Goal: Information Seeking & Learning: Learn about a topic

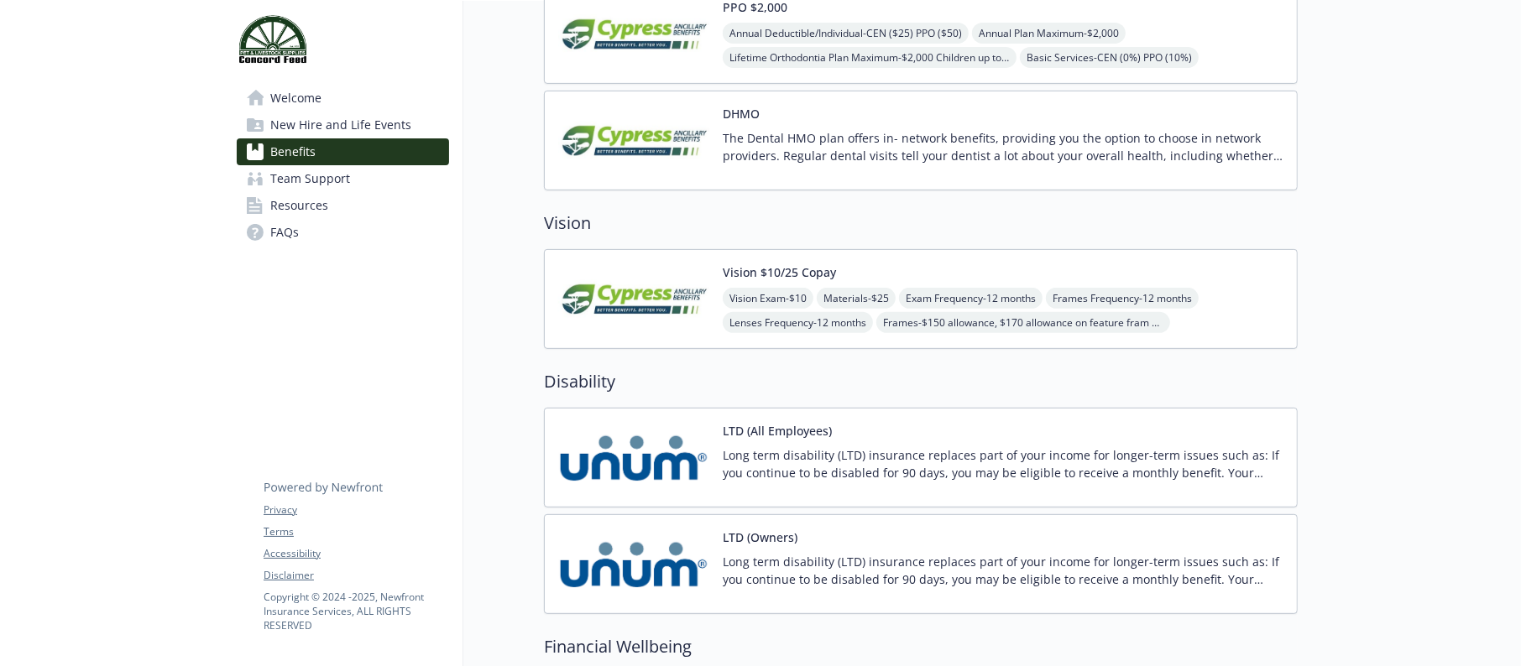
scroll to position [503, 0]
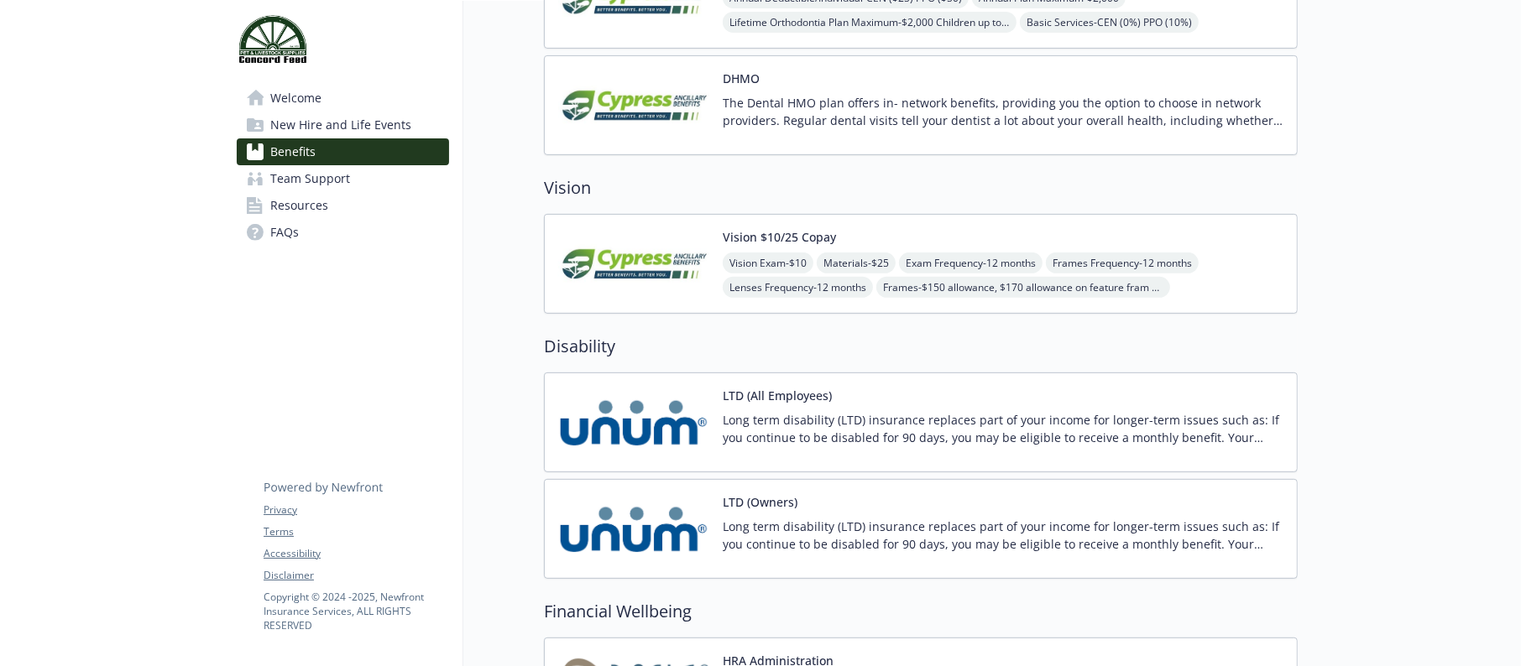
click at [879, 389] on div "LTD (All Employees) Long term disability (LTD) insurance replaces part of your …" at bounding box center [1003, 422] width 561 height 71
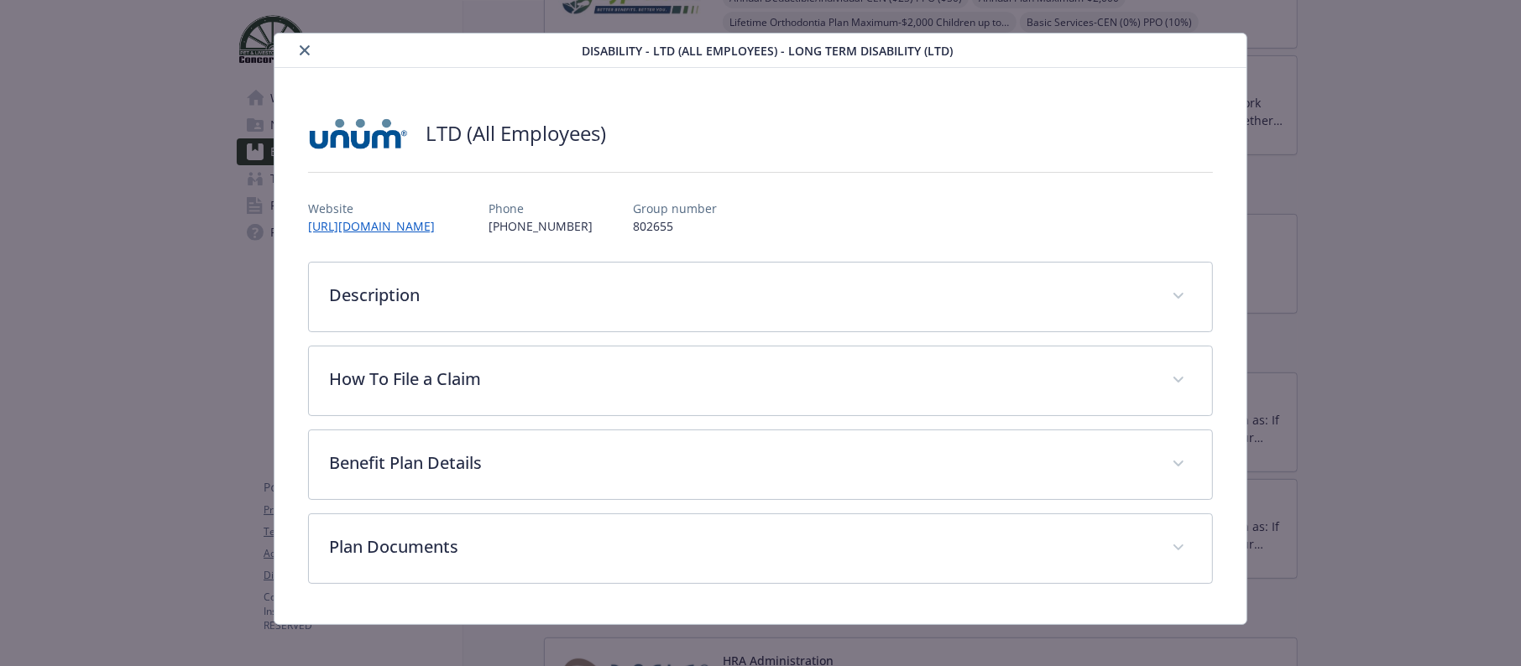
scroll to position [32, 0]
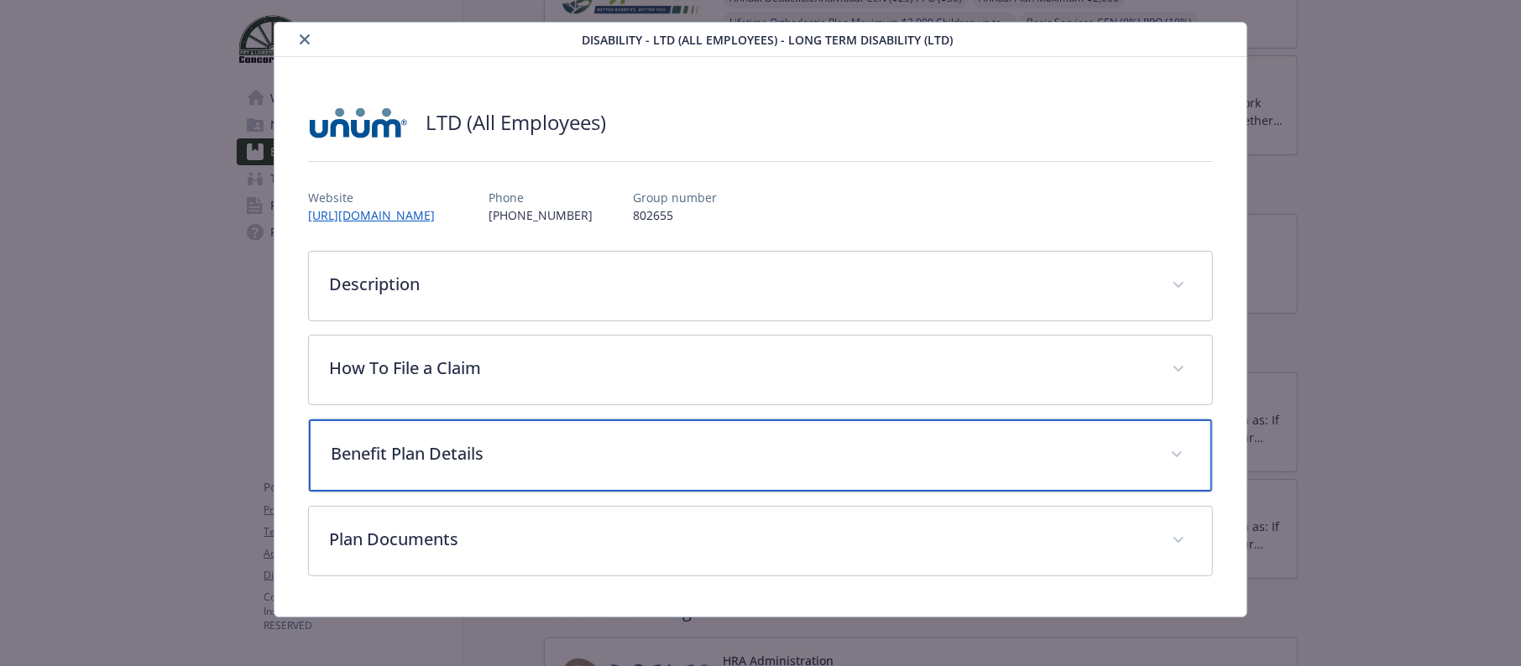
click at [463, 441] on p "Benefit Plan Details" at bounding box center [740, 453] width 819 height 25
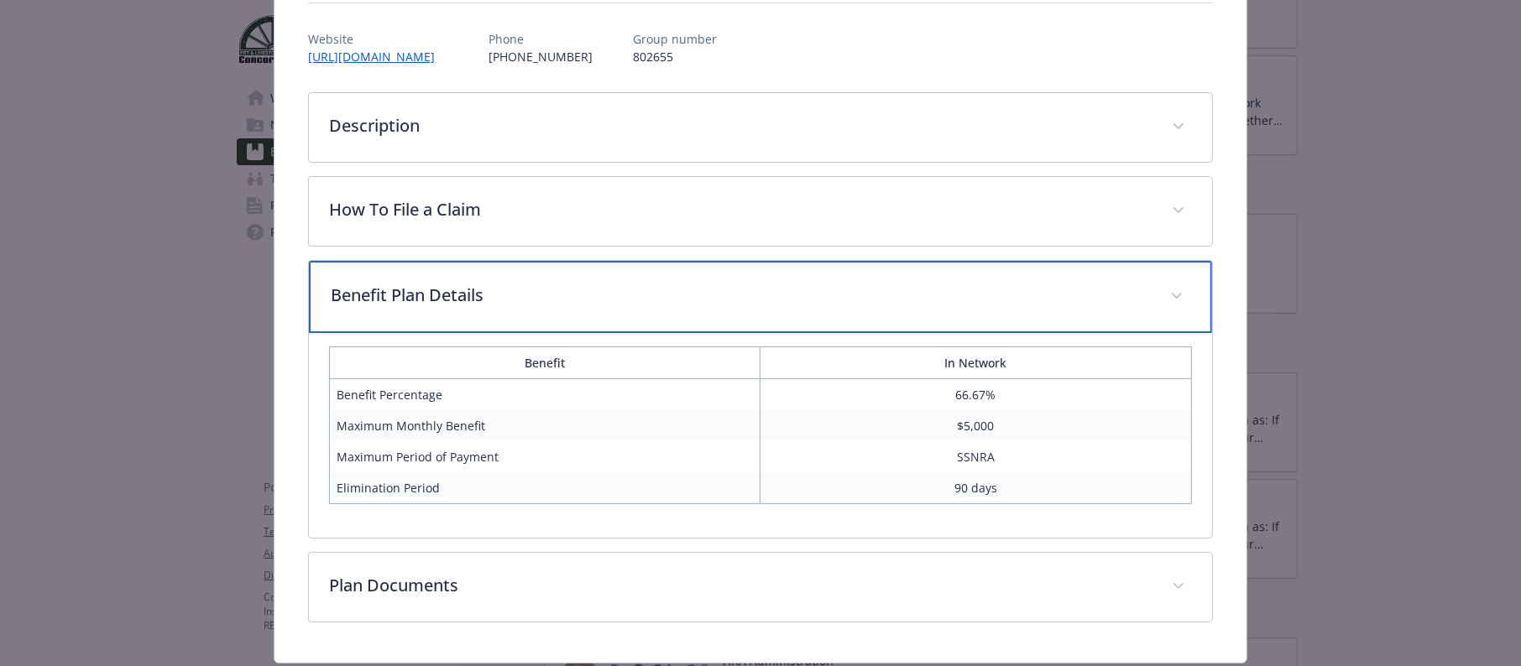
scroll to position [239, 0]
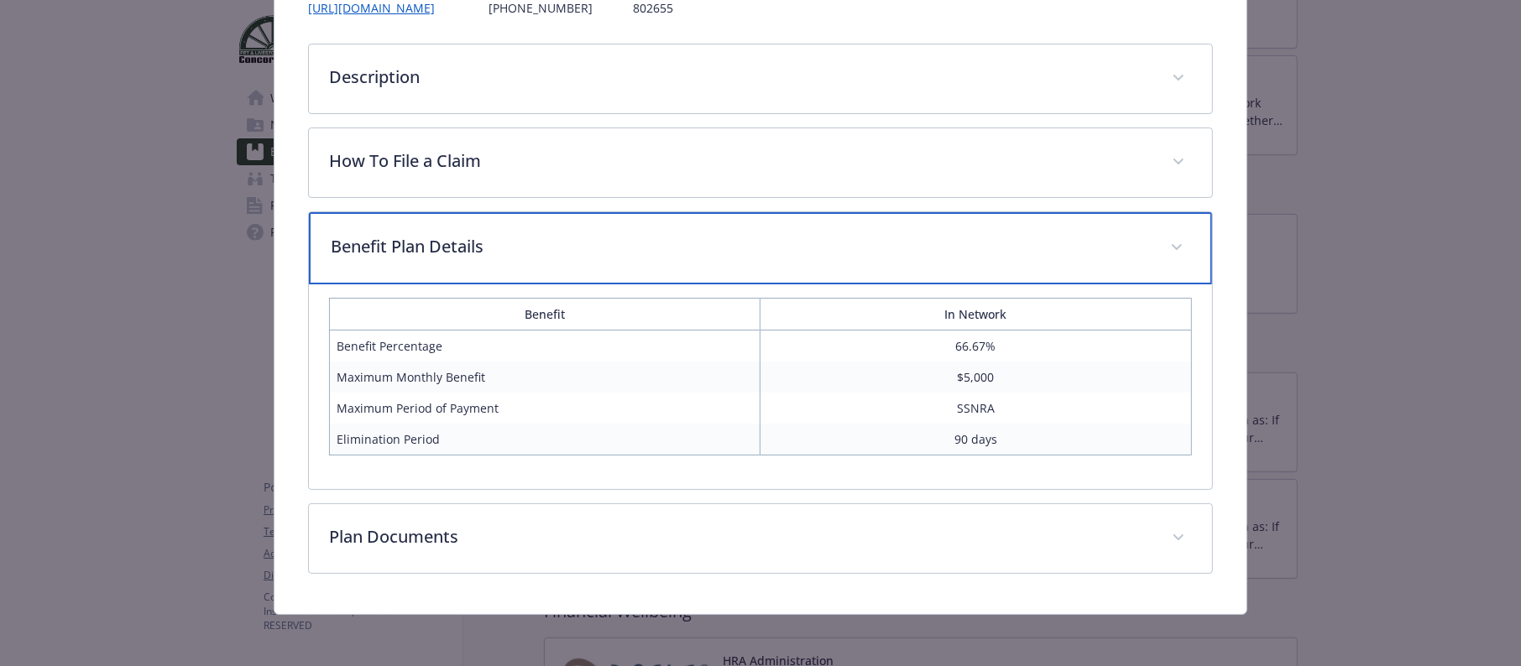
click at [1171, 244] on icon "details for plan Disability - LTD (All Employees) - Long Term Disability (LTD)" at bounding box center [1176, 247] width 10 height 7
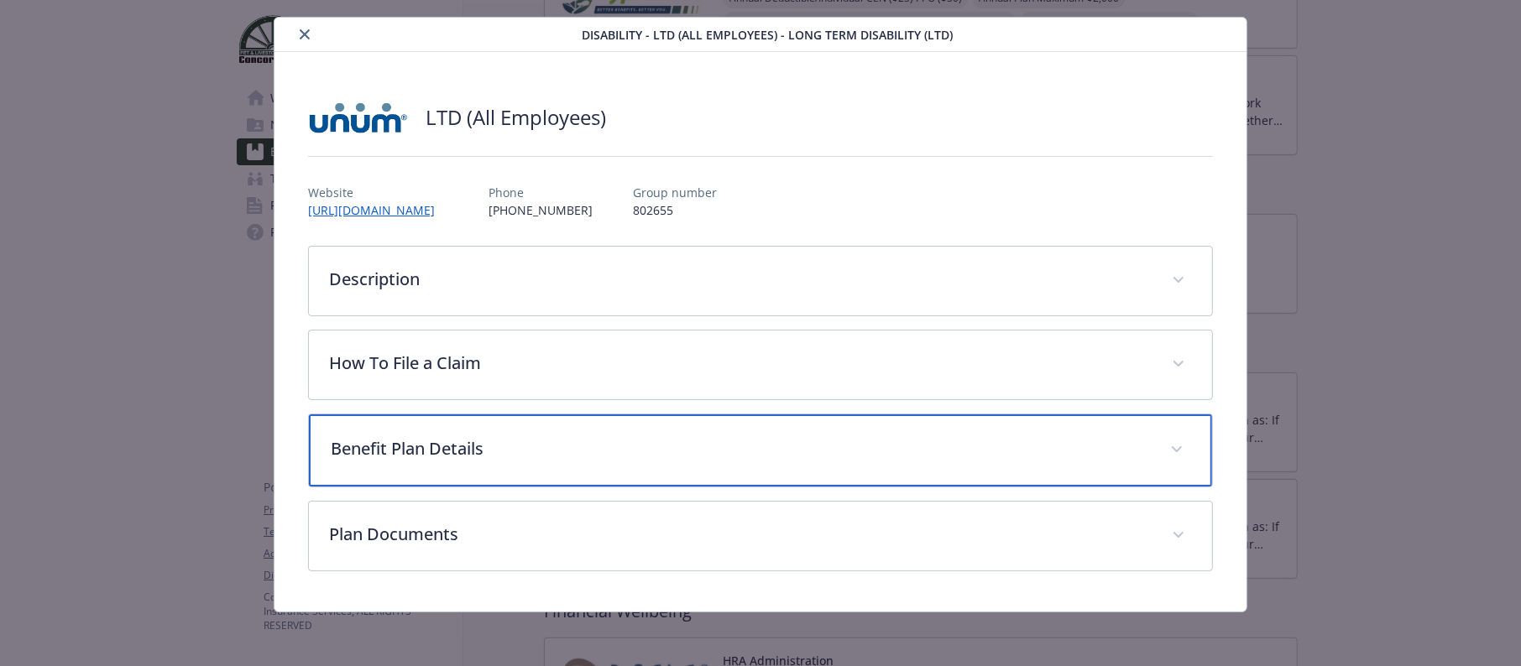
scroll to position [35, 0]
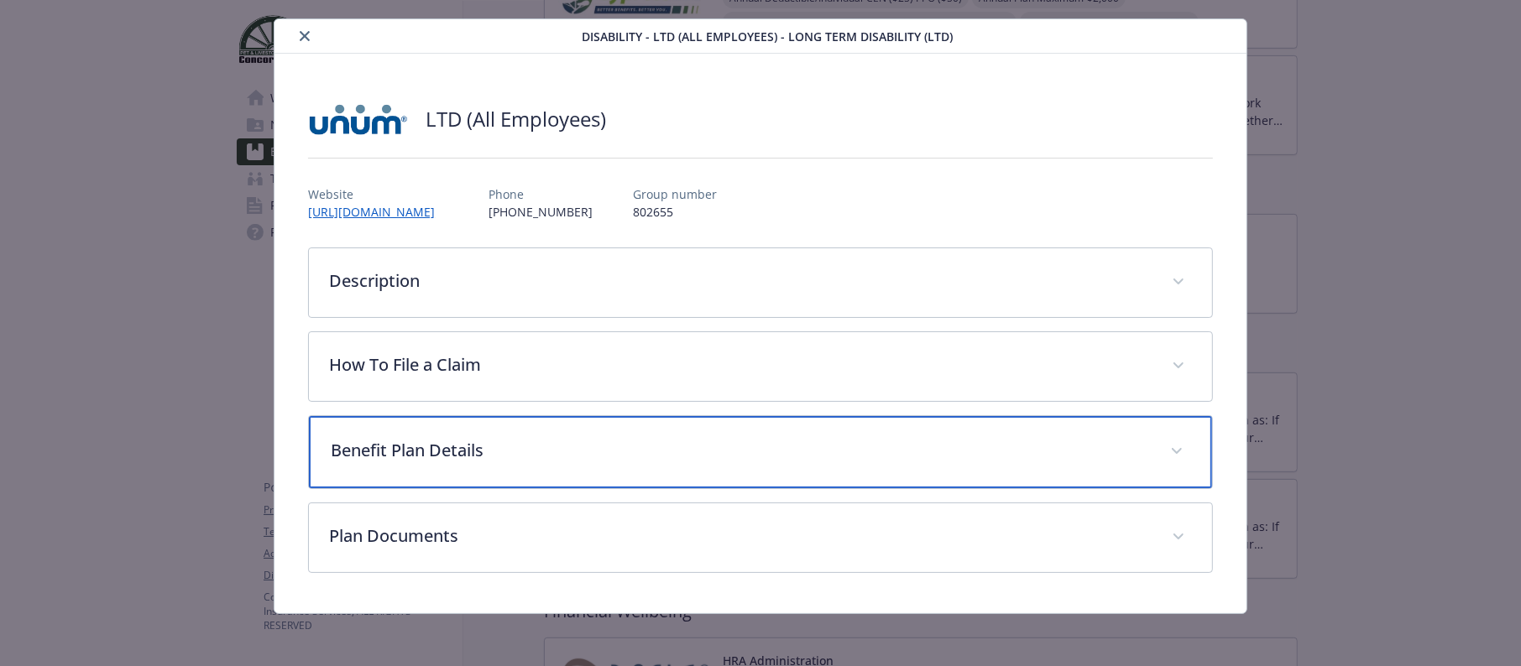
click at [749, 441] on p "Benefit Plan Details" at bounding box center [740, 450] width 819 height 25
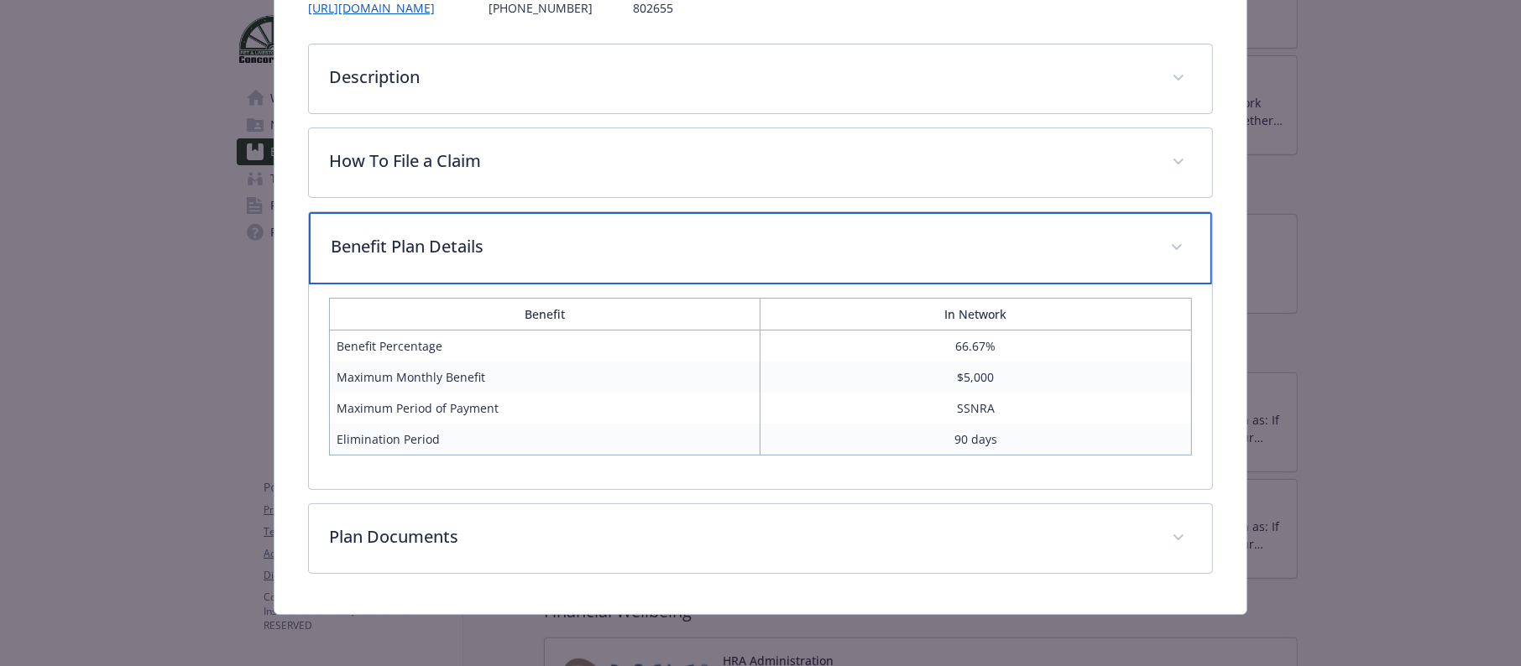
scroll to position [0, 0]
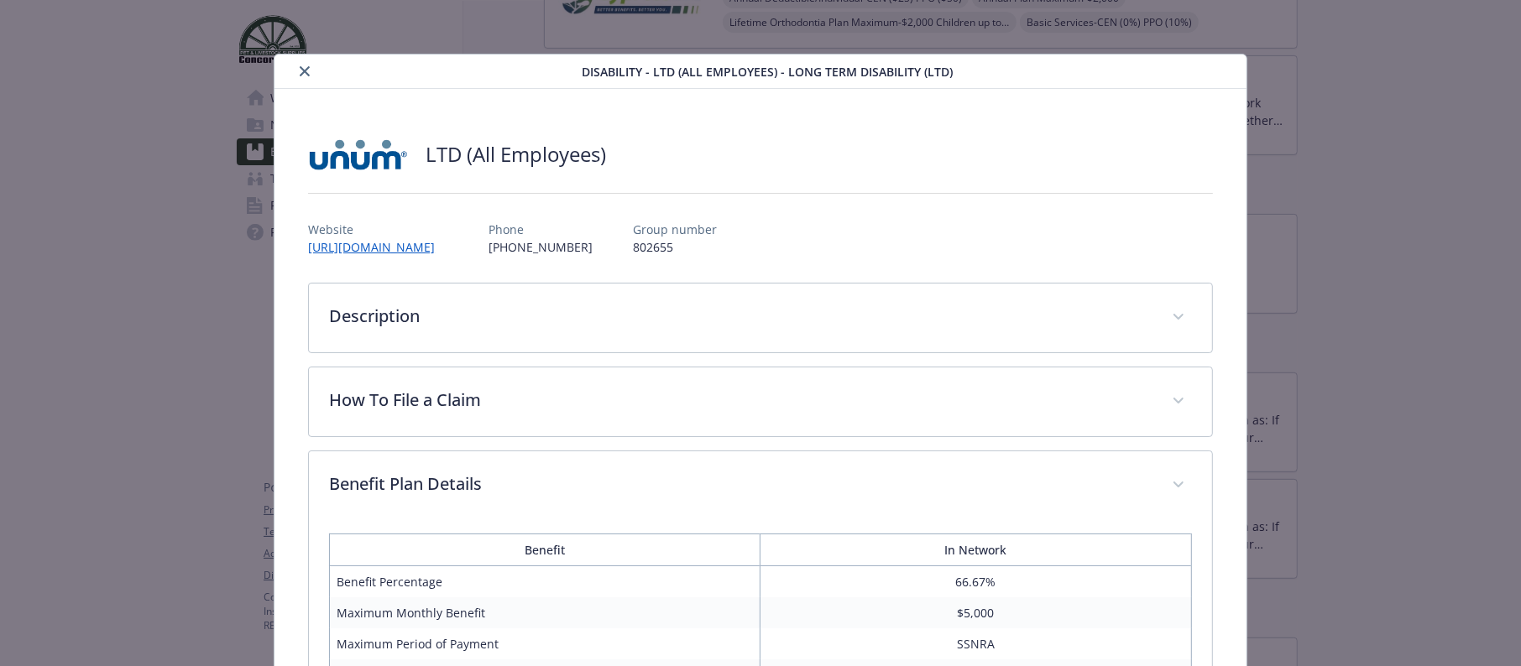
click at [300, 75] on icon "close" at bounding box center [305, 71] width 10 height 10
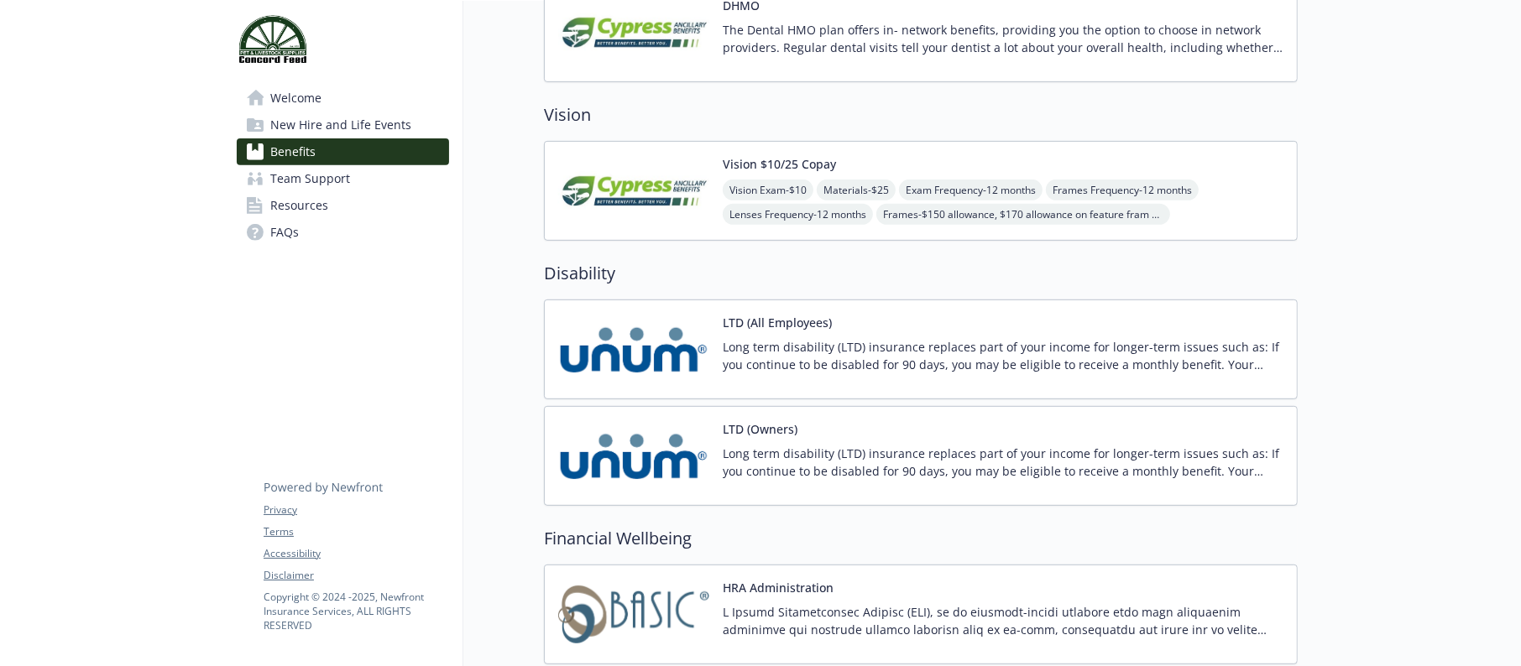
scroll to position [629, 0]
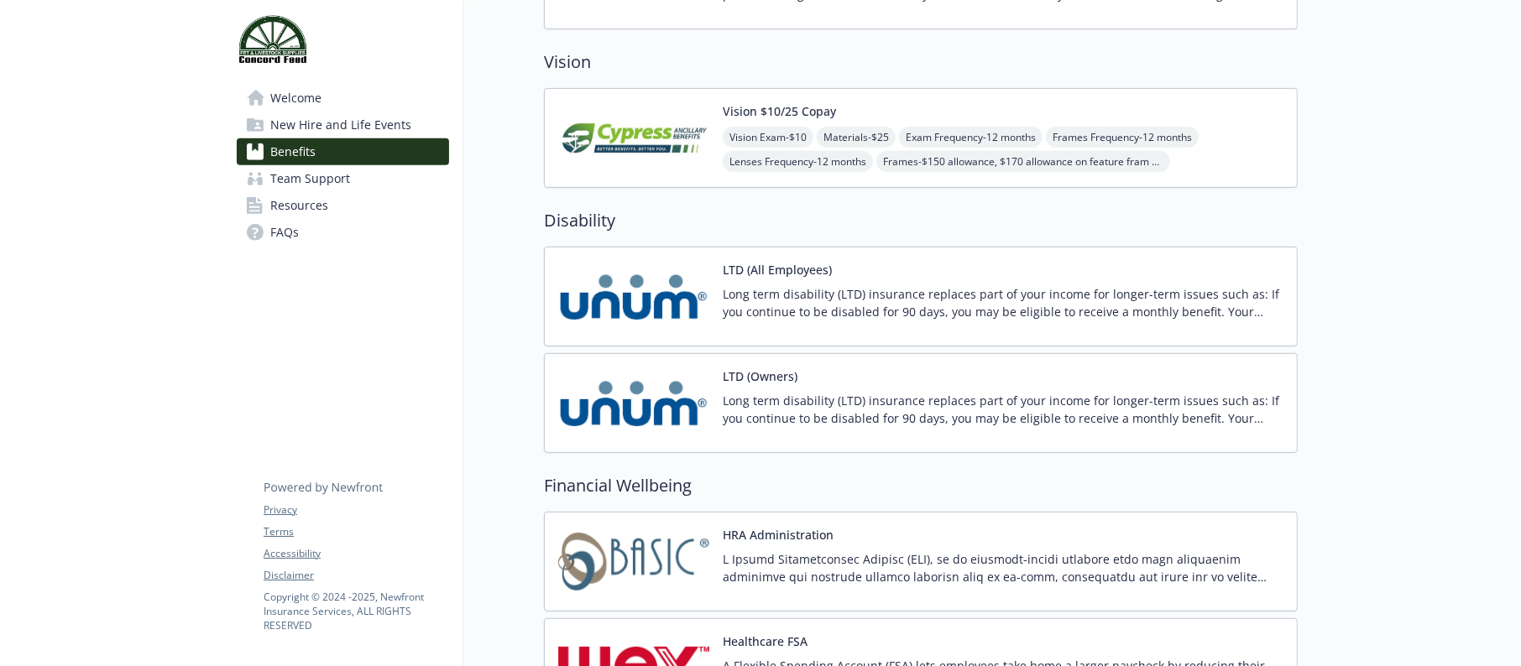
click at [776, 377] on button "LTD (Owners)" at bounding box center [760, 377] width 75 height 18
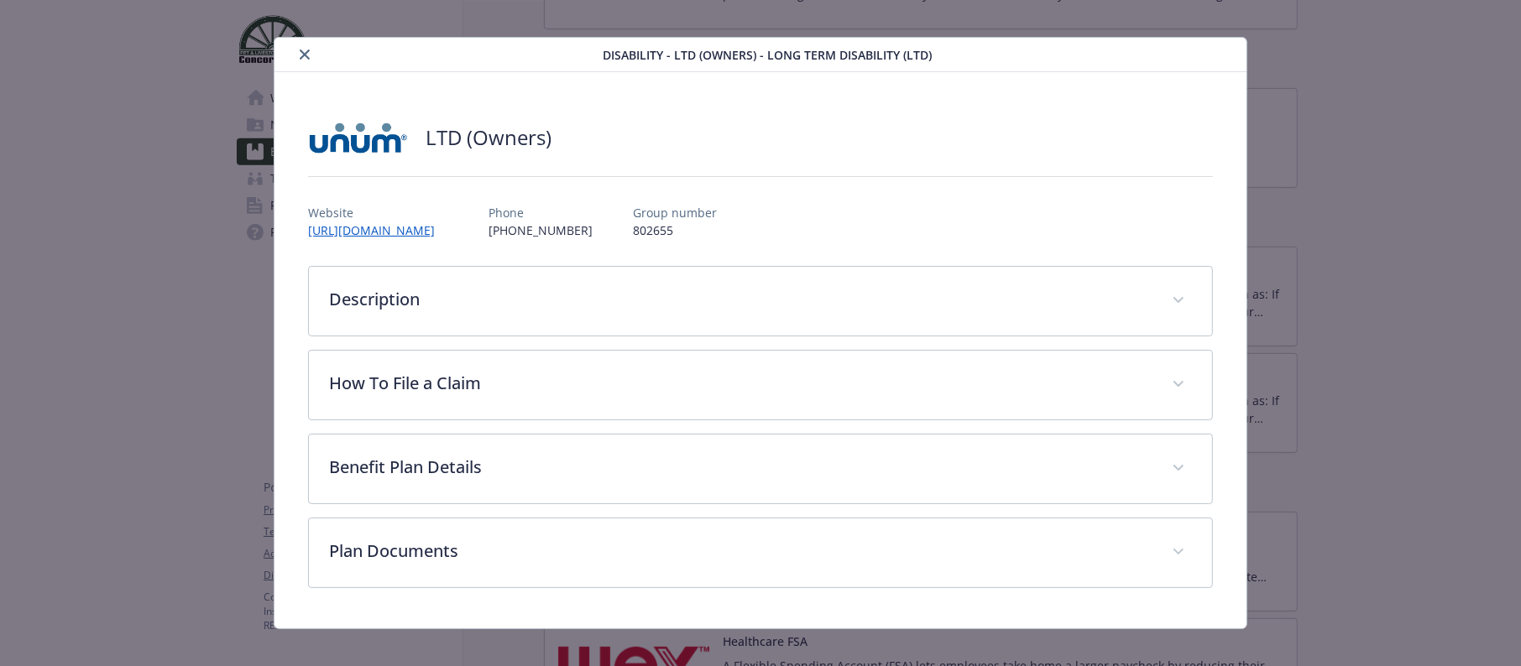
scroll to position [32, 0]
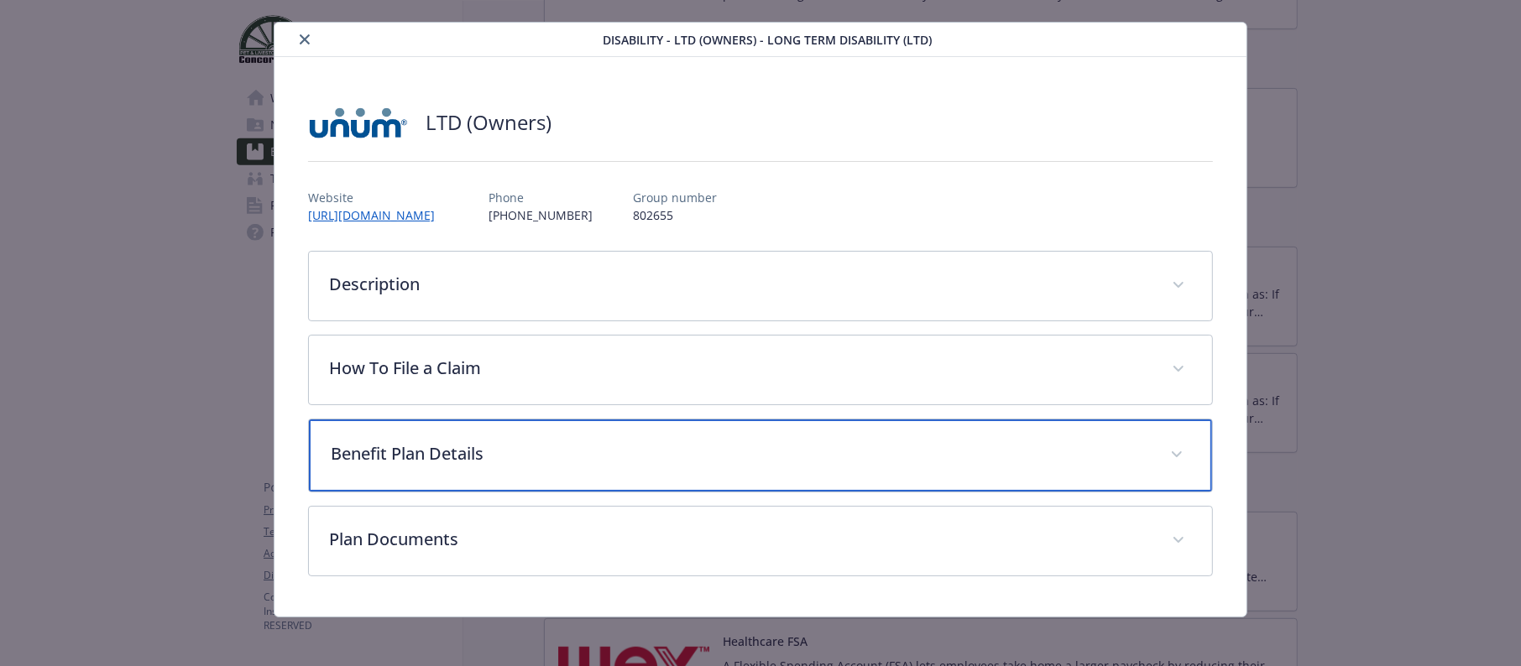
click at [425, 438] on div "Benefit Plan Details" at bounding box center [760, 456] width 903 height 72
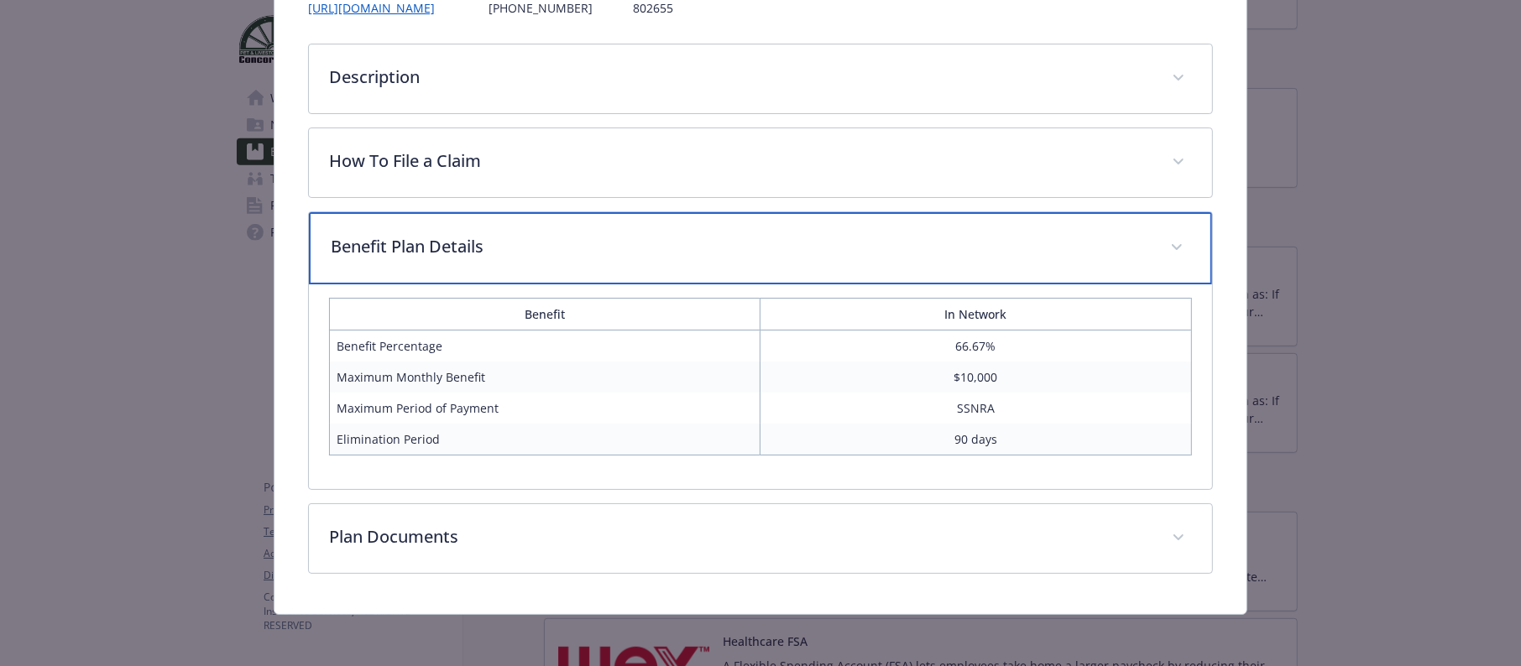
scroll to position [0, 0]
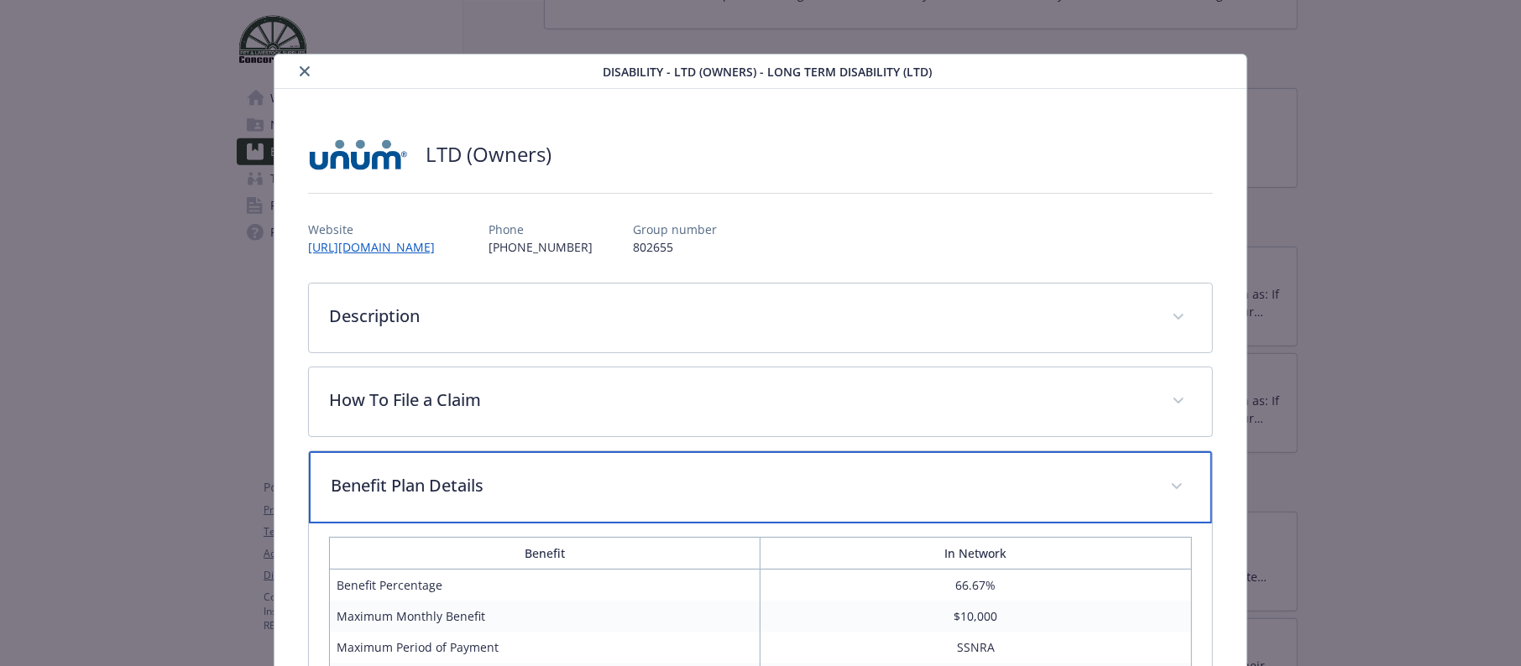
click at [392, 493] on p "Benefit Plan Details" at bounding box center [740, 485] width 819 height 25
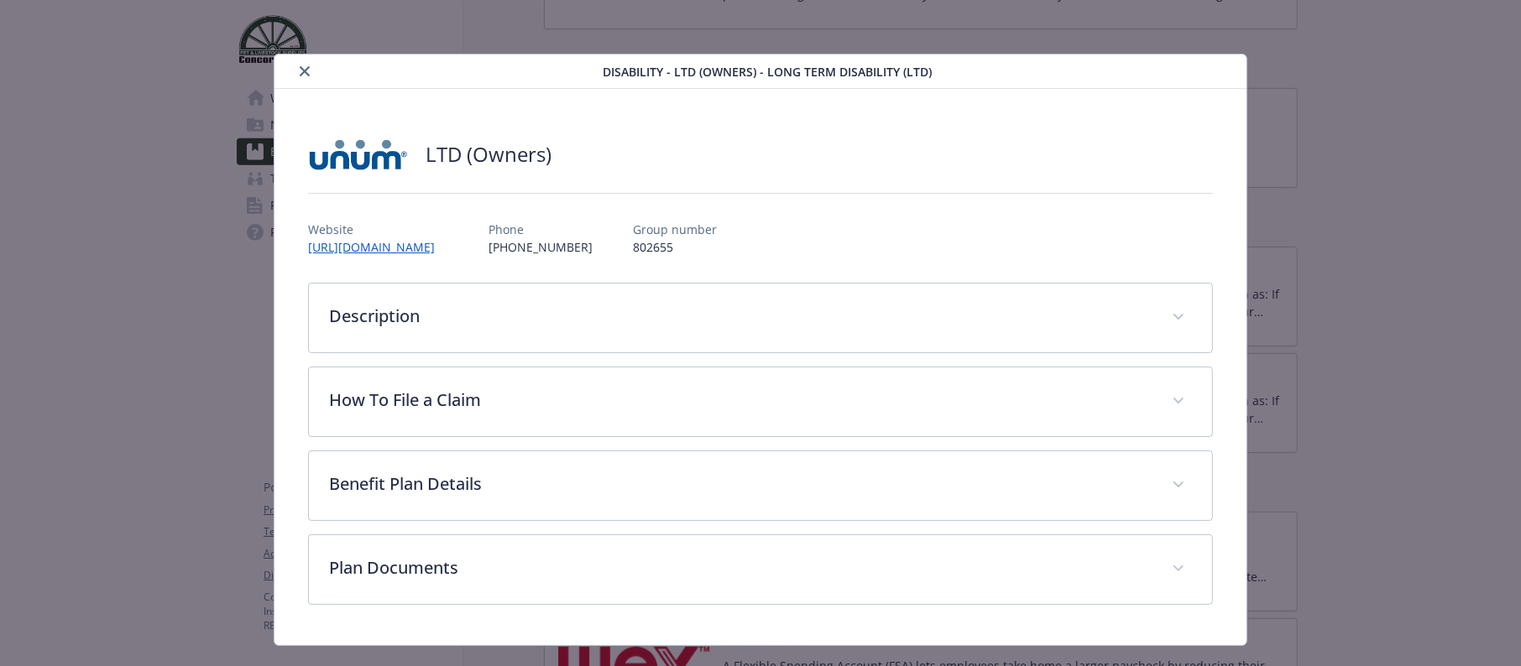
click at [300, 71] on icon "close" at bounding box center [305, 71] width 10 height 10
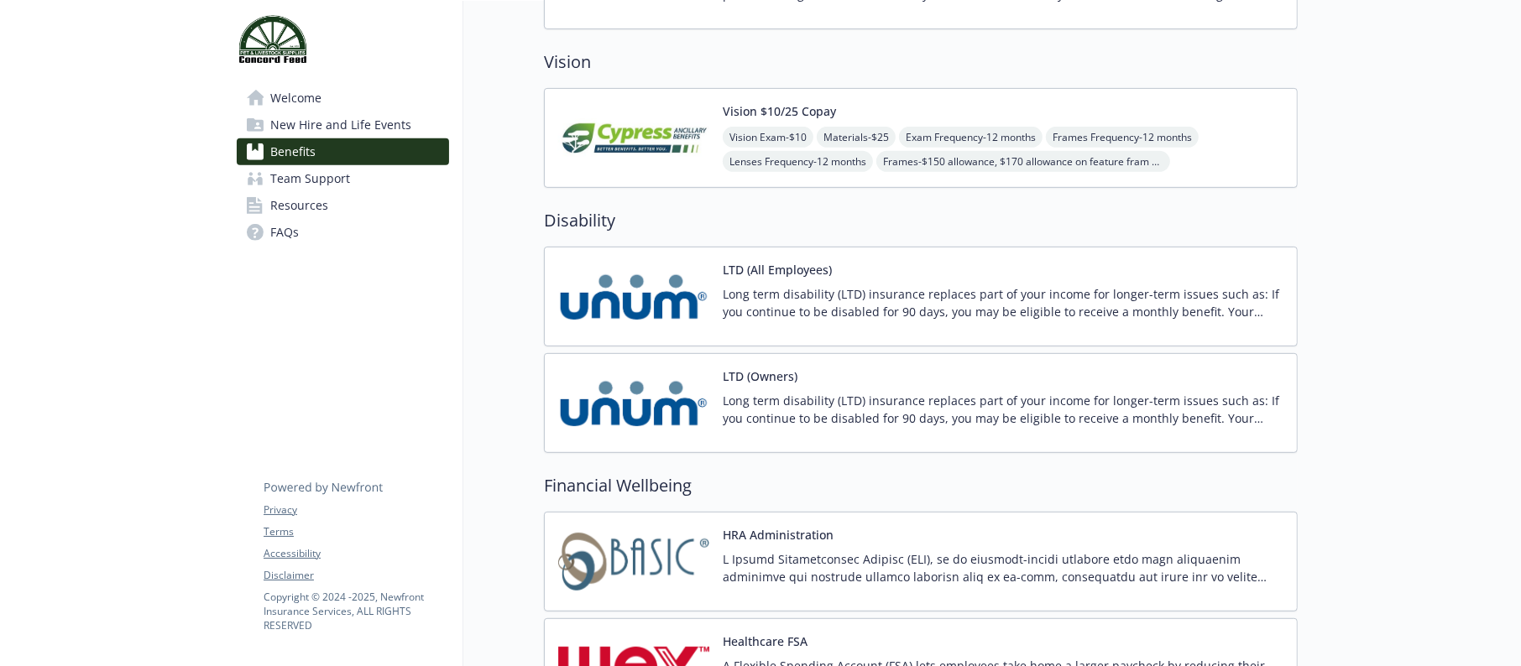
click at [878, 377] on div "LTD (Owners) Long term disability (LTD) insurance replaces part of your income …" at bounding box center [1003, 403] width 561 height 71
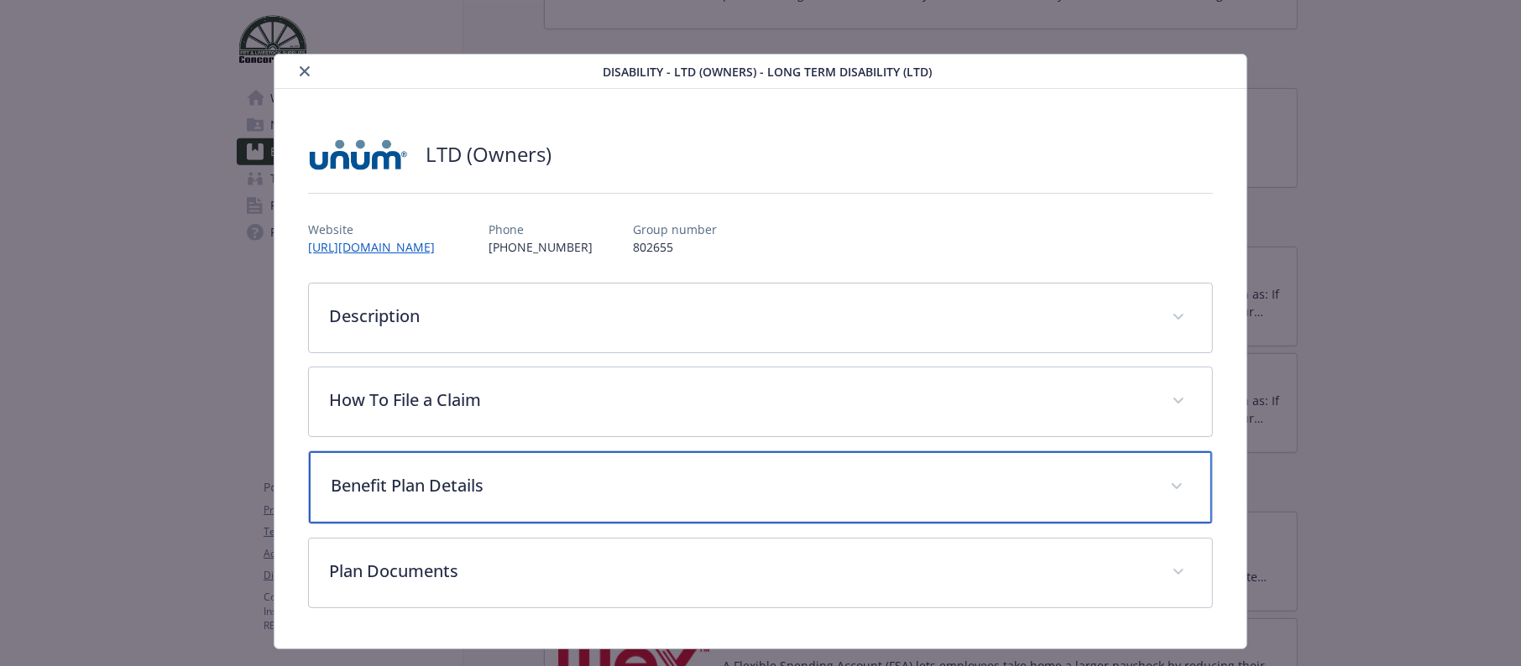
click at [394, 473] on p "Benefit Plan Details" at bounding box center [740, 485] width 819 height 25
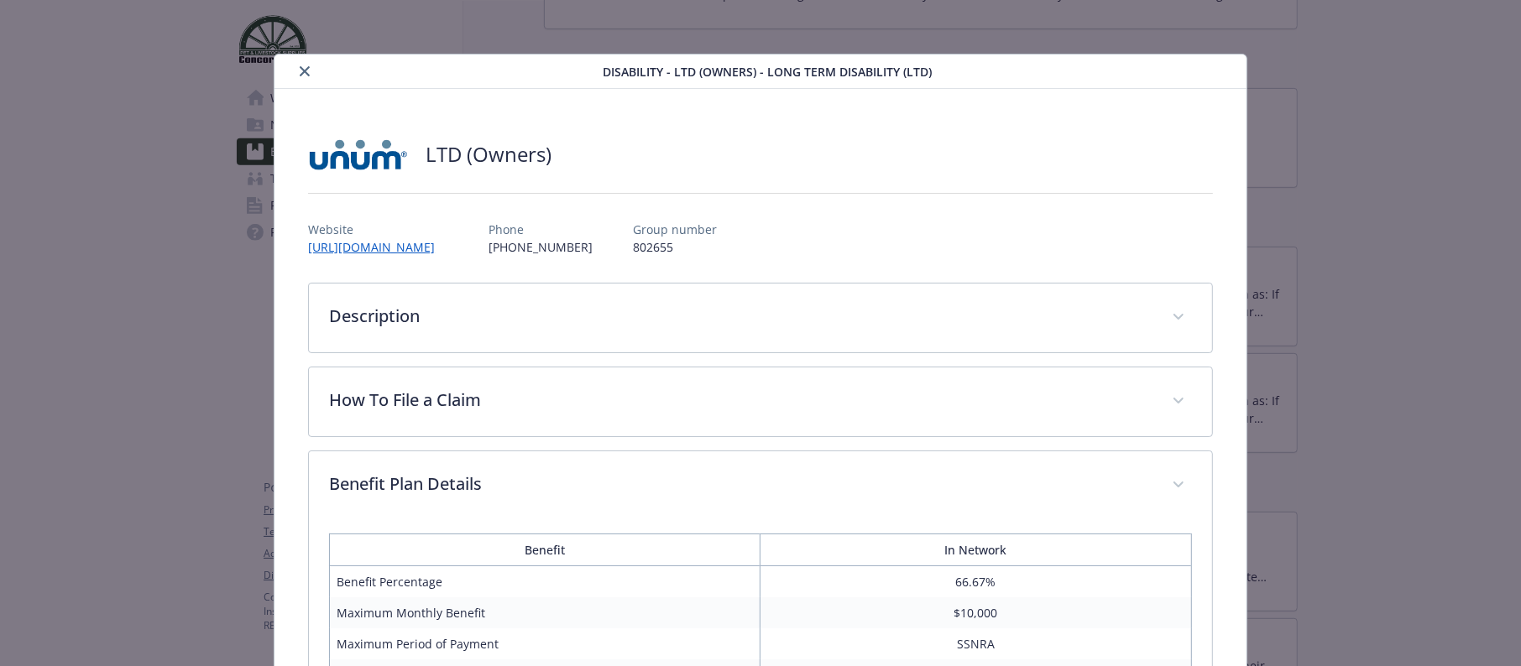
click at [300, 67] on icon "close" at bounding box center [305, 71] width 10 height 10
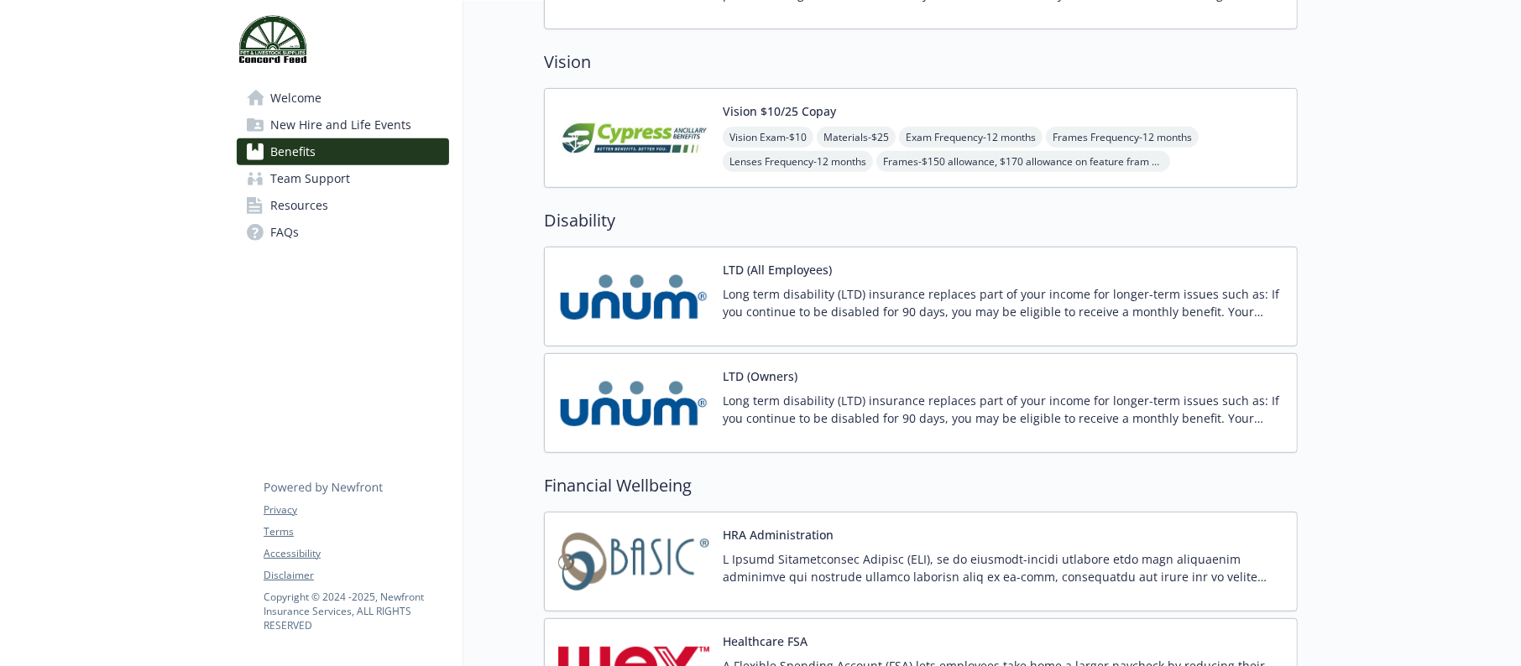
click at [833, 295] on p "Long term disability (LTD) insurance replaces part of your income for longer-te…" at bounding box center [1003, 302] width 561 height 35
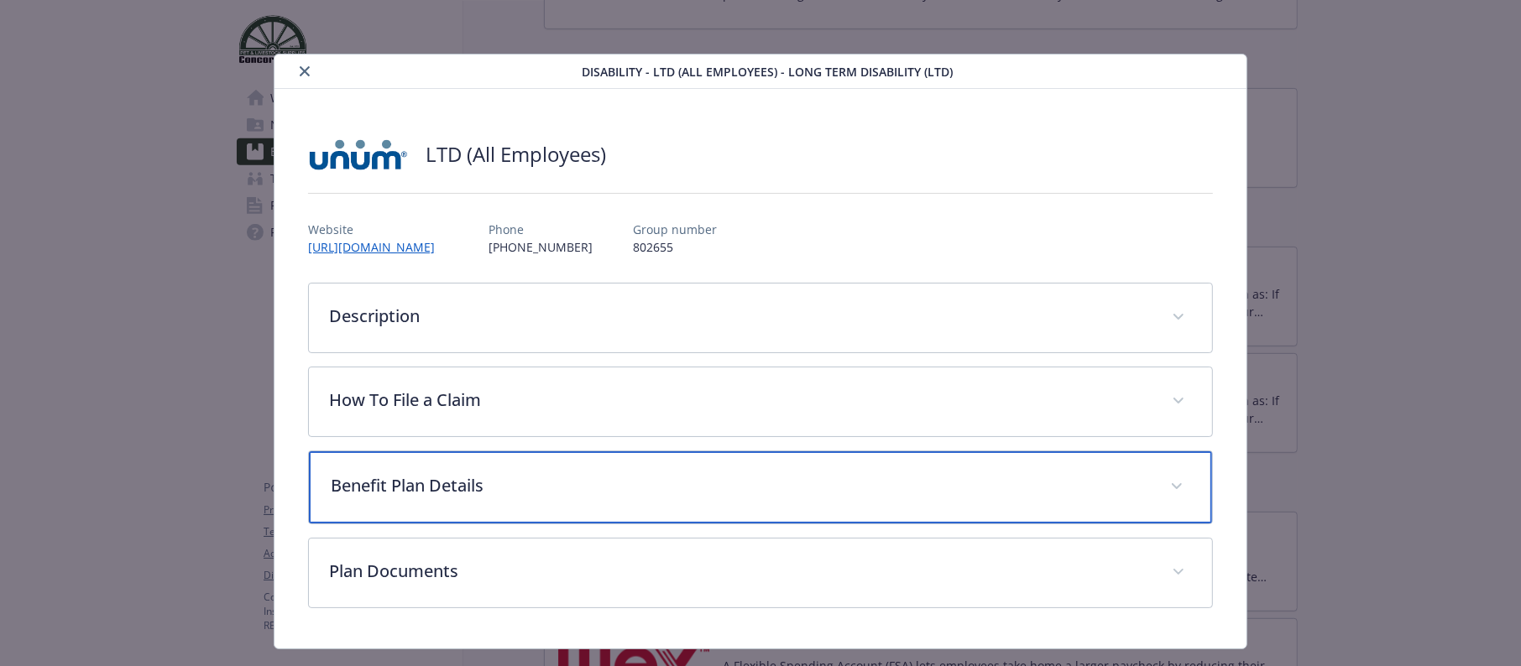
click at [390, 478] on p "Benefit Plan Details" at bounding box center [740, 485] width 819 height 25
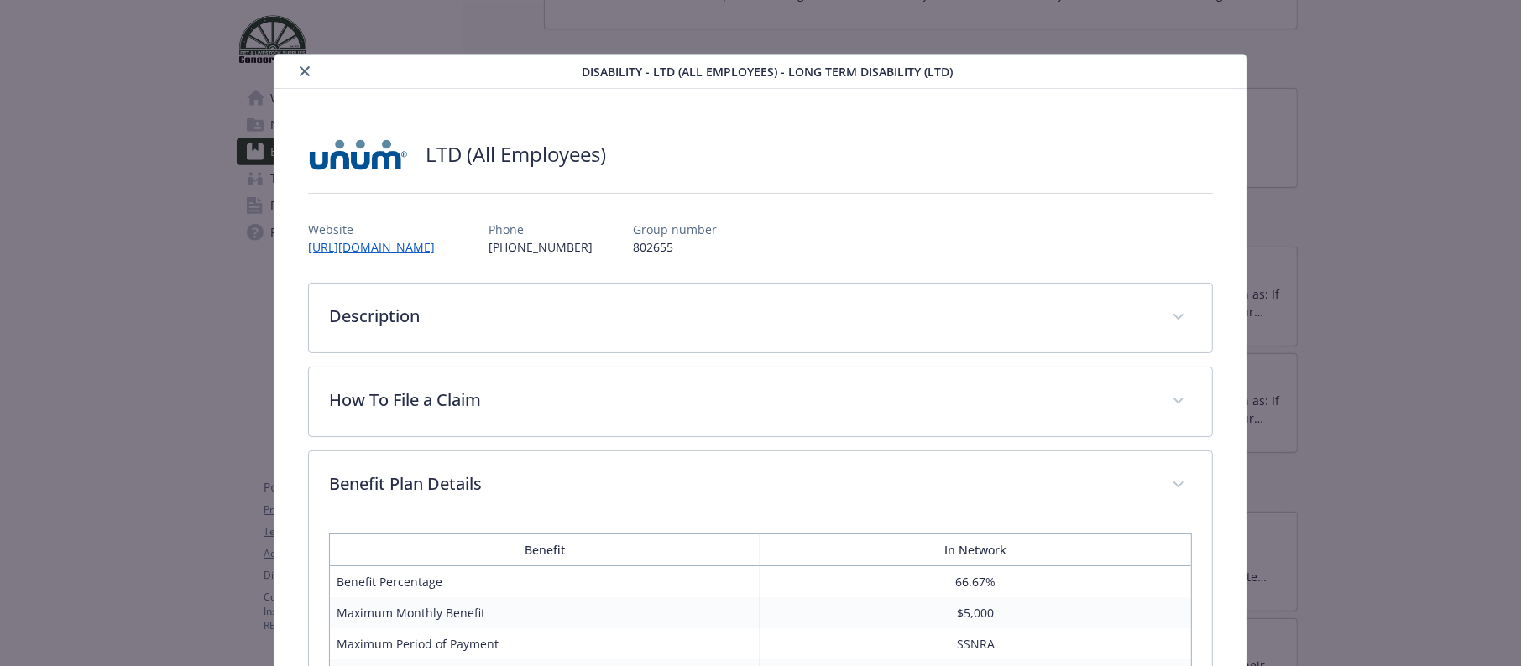
click at [300, 76] on icon "close" at bounding box center [305, 71] width 10 height 10
